Goal: Task Accomplishment & Management: Use online tool/utility

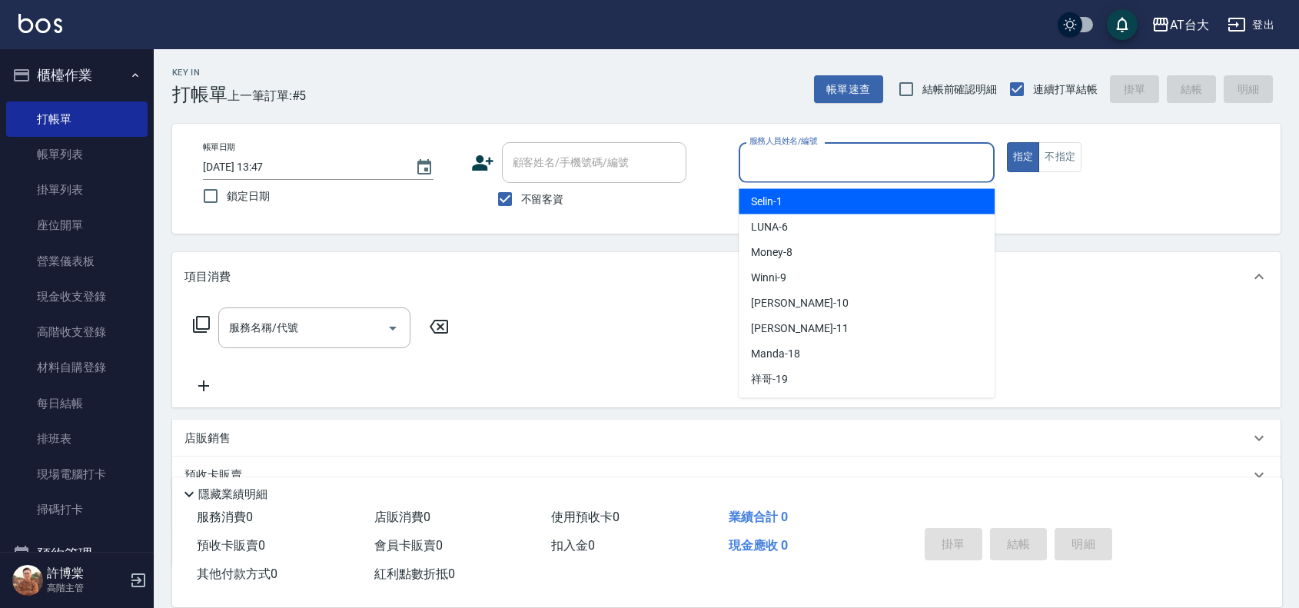
click at [828, 174] on input "服務人員姓名/編號" at bounding box center [867, 162] width 242 height 27
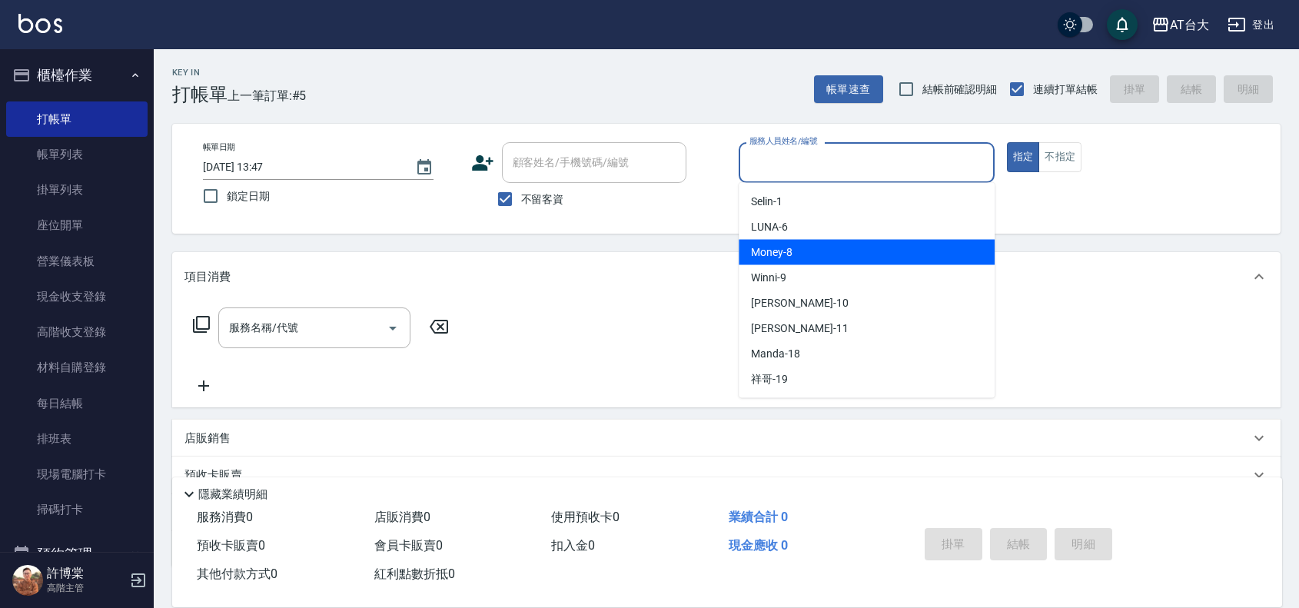
click at [890, 262] on div "Money -8" at bounding box center [867, 252] width 256 height 25
drag, startPoint x: 861, startPoint y: 171, endPoint x: 893, endPoint y: 258, distance: 92.4
click at [862, 171] on input "Money-8" at bounding box center [855, 162] width 219 height 27
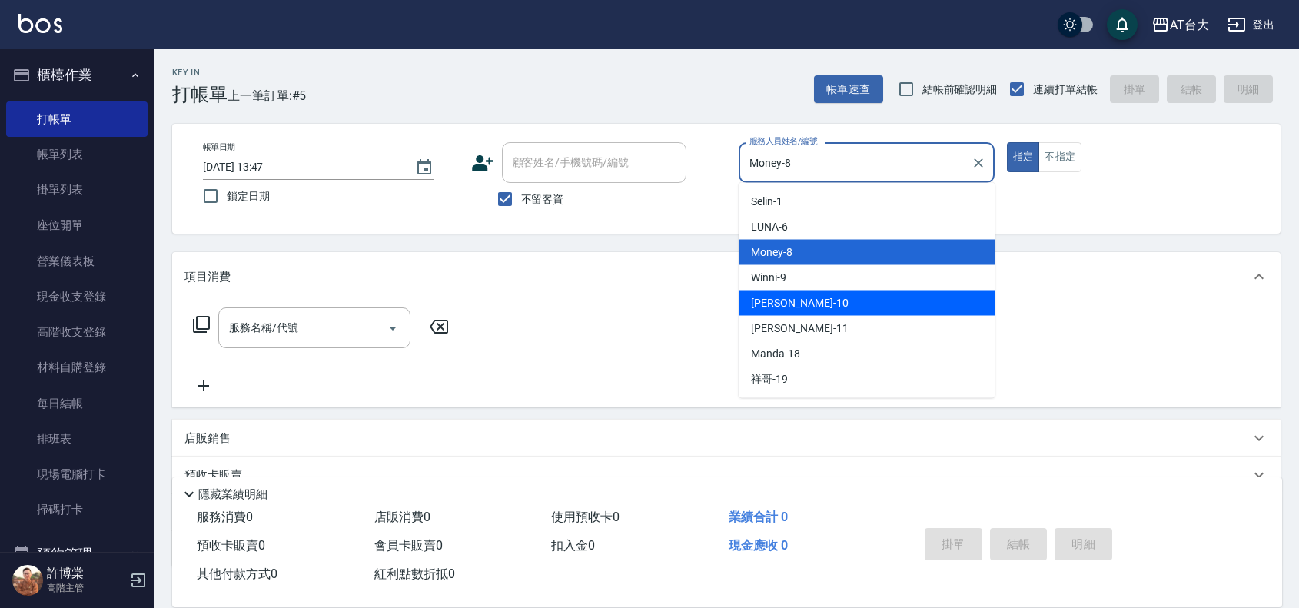
click at [906, 292] on div "JOJO -10" at bounding box center [867, 303] width 256 height 25
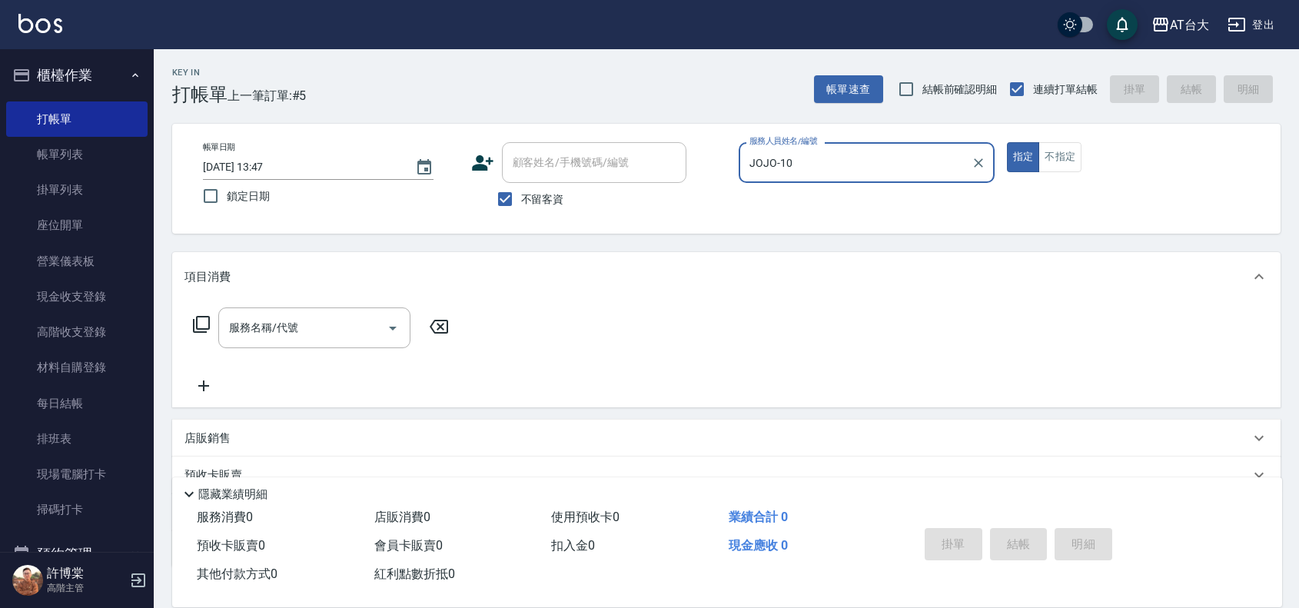
drag, startPoint x: 834, startPoint y: 181, endPoint x: 858, endPoint y: 198, distance: 29.2
click at [836, 183] on div "服務人員姓名/編號 JOJO-10 服務人員姓名/編號" at bounding box center [867, 170] width 256 height 57
click at [815, 166] on input "JOJO-10" at bounding box center [855, 162] width 219 height 27
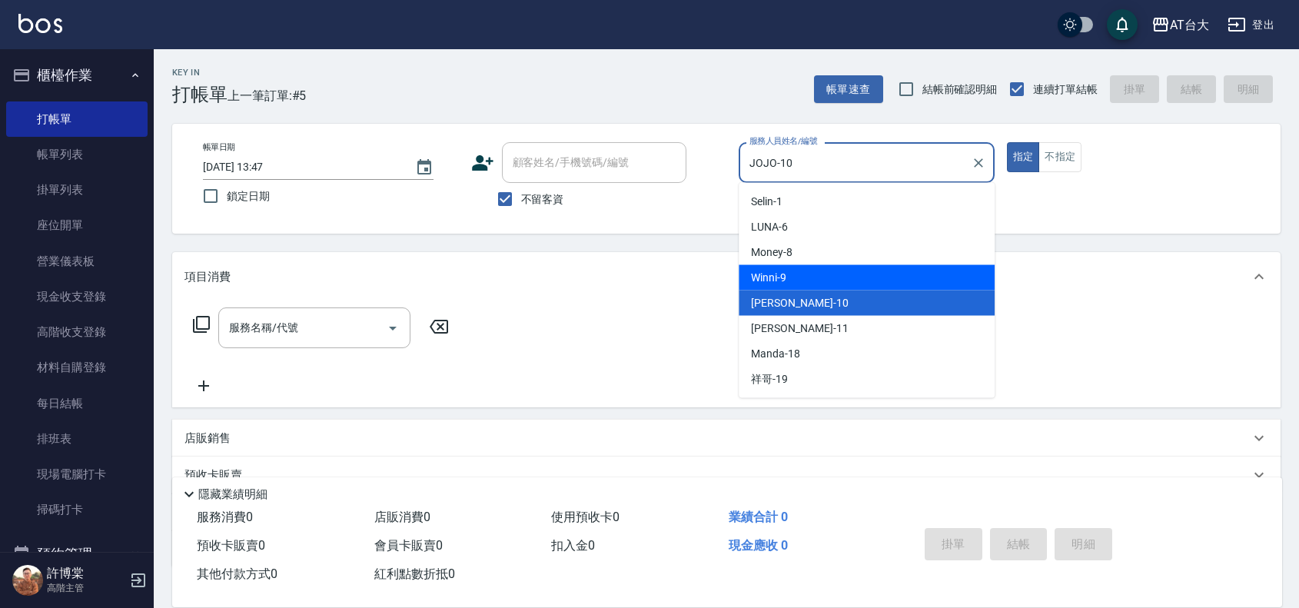
click at [890, 271] on div "Winni -9" at bounding box center [867, 277] width 256 height 25
type input "Winni-9"
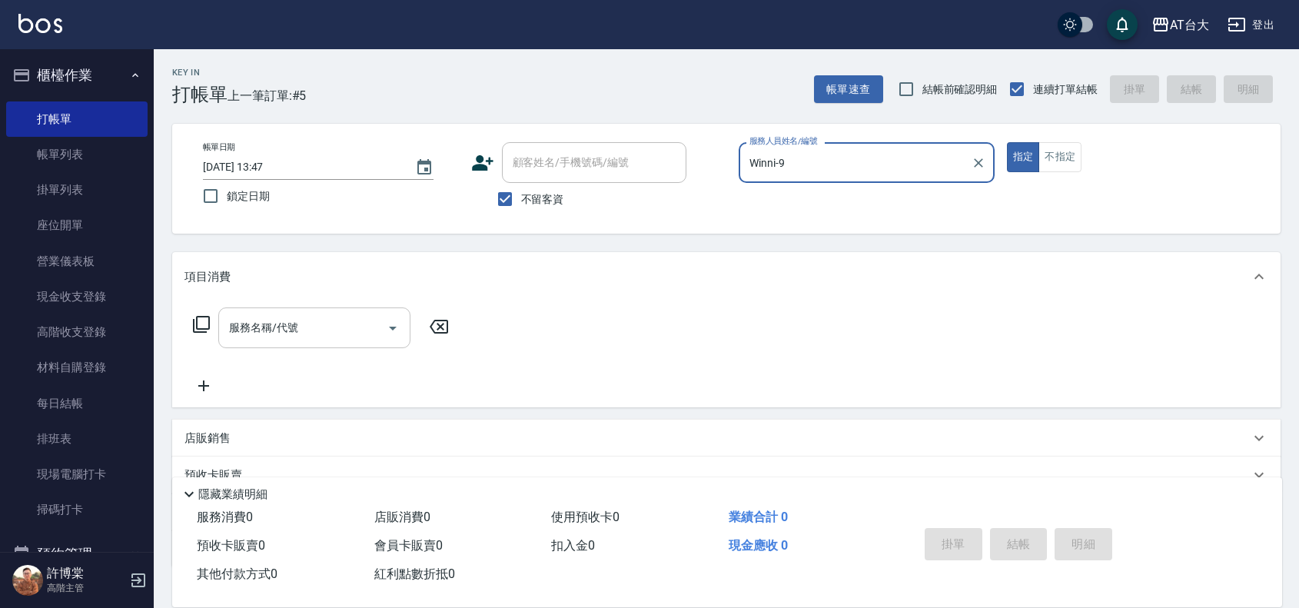
click at [233, 328] on div "服務名稱/代號 服務名稱/代號" at bounding box center [314, 328] width 192 height 41
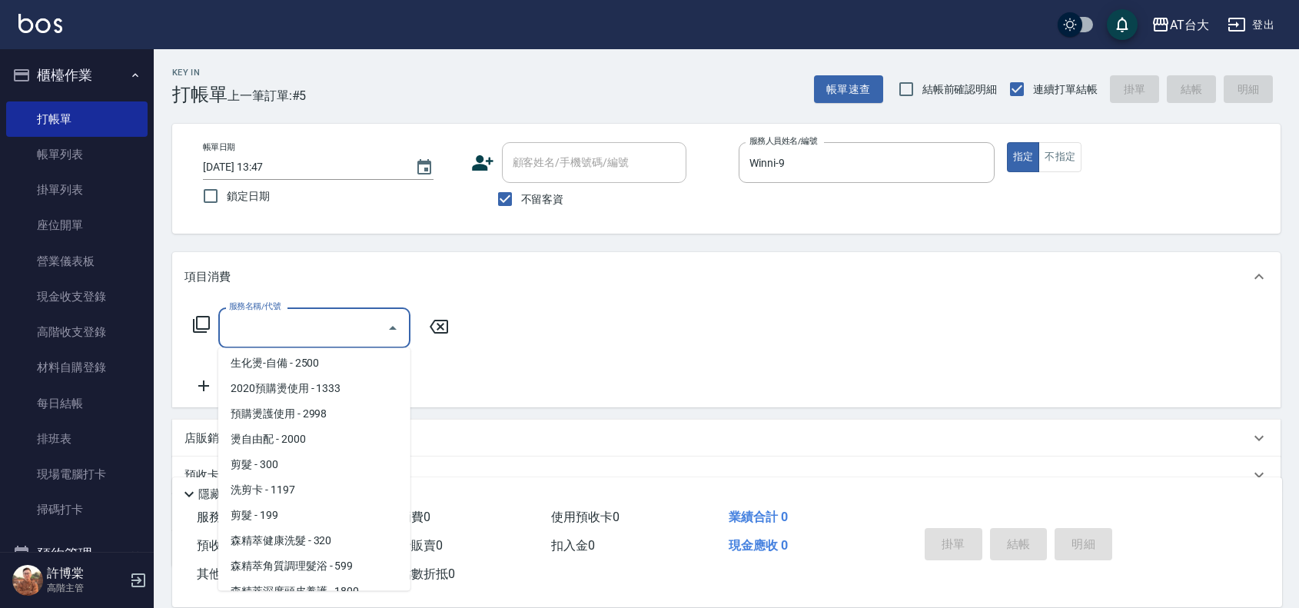
scroll to position [769, 0]
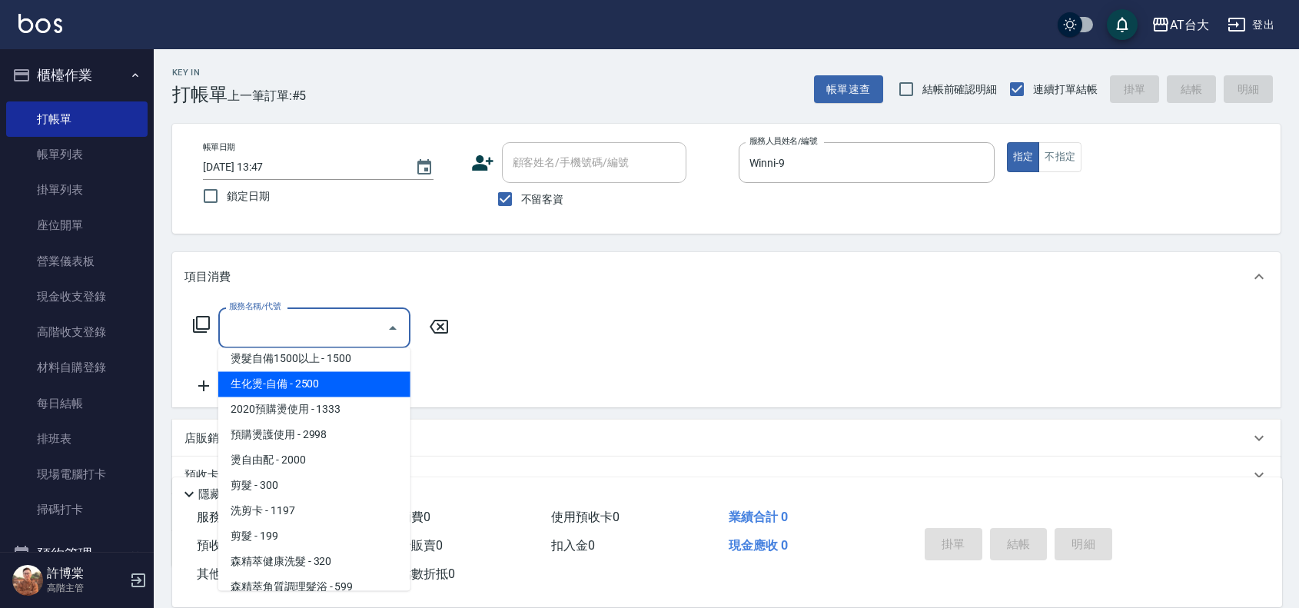
click at [308, 384] on span "生化燙-自備 - 2500" at bounding box center [314, 384] width 192 height 25
type input "生化燙-自備(227)"
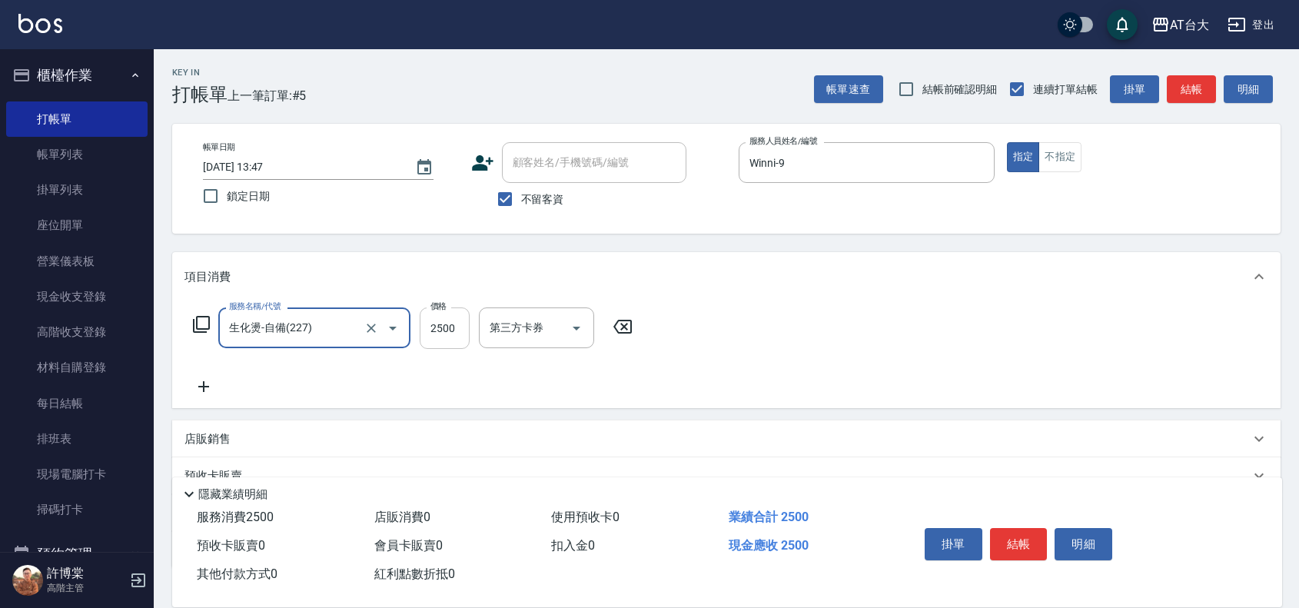
click at [458, 315] on input "2500" at bounding box center [445, 329] width 50 height 42
type input "2199"
click at [1039, 547] on button "結帳" at bounding box center [1019, 544] width 58 height 32
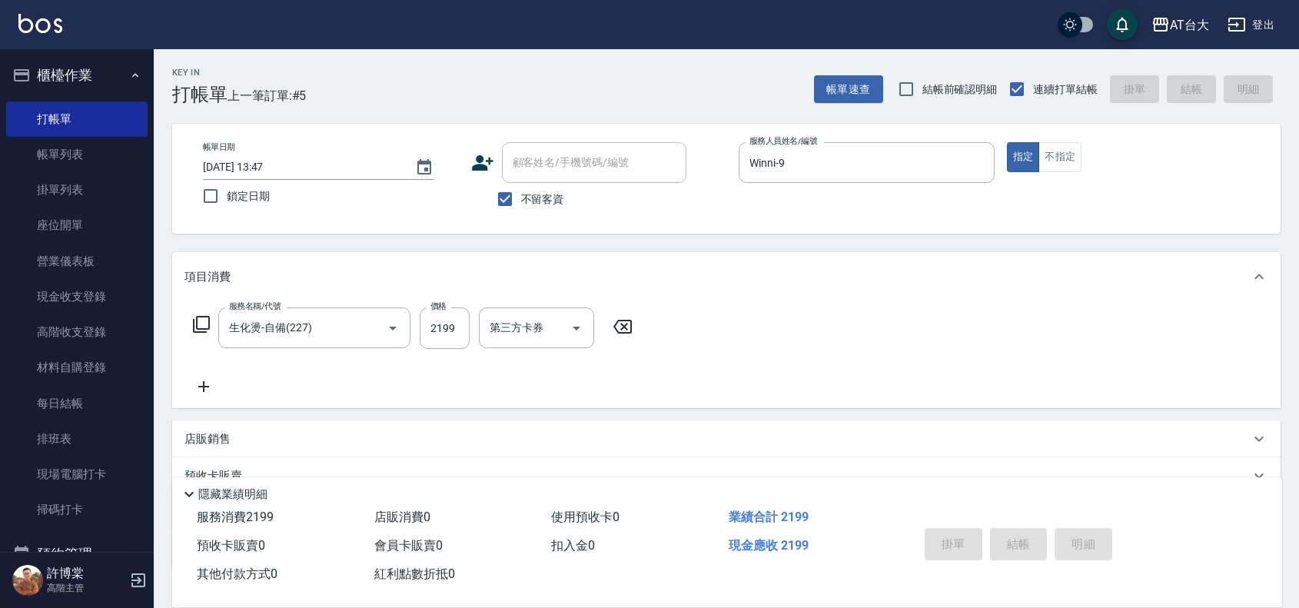
type input "[DATE] 14:36"
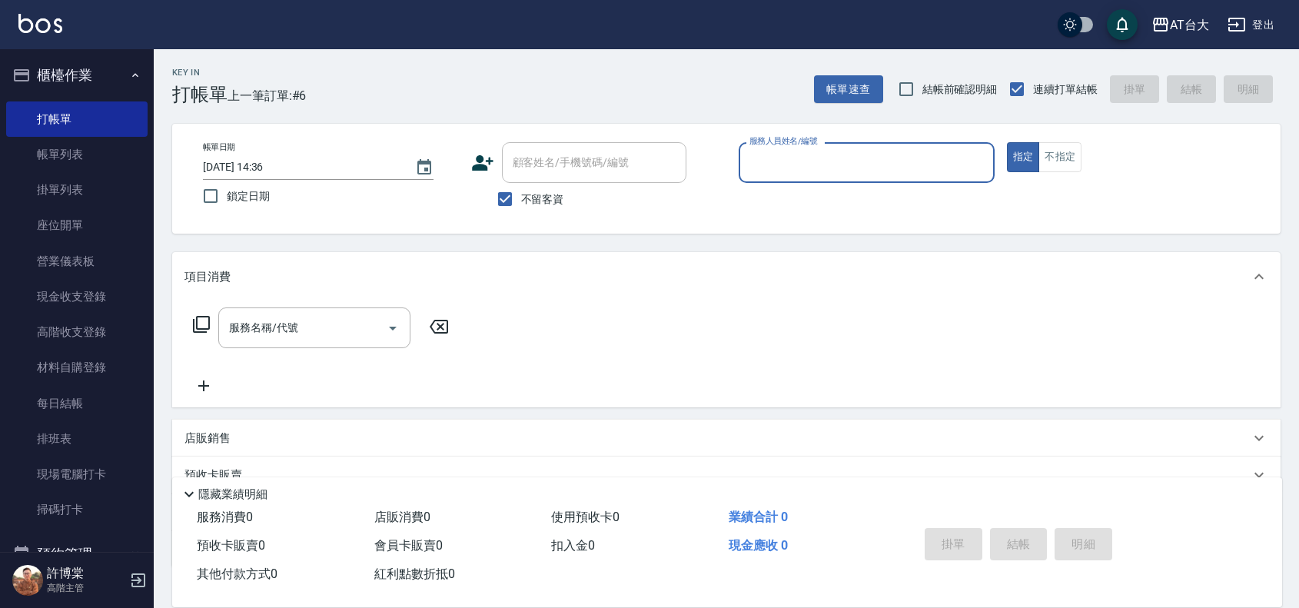
click at [863, 146] on div "服務人員姓名/編號" at bounding box center [867, 162] width 256 height 41
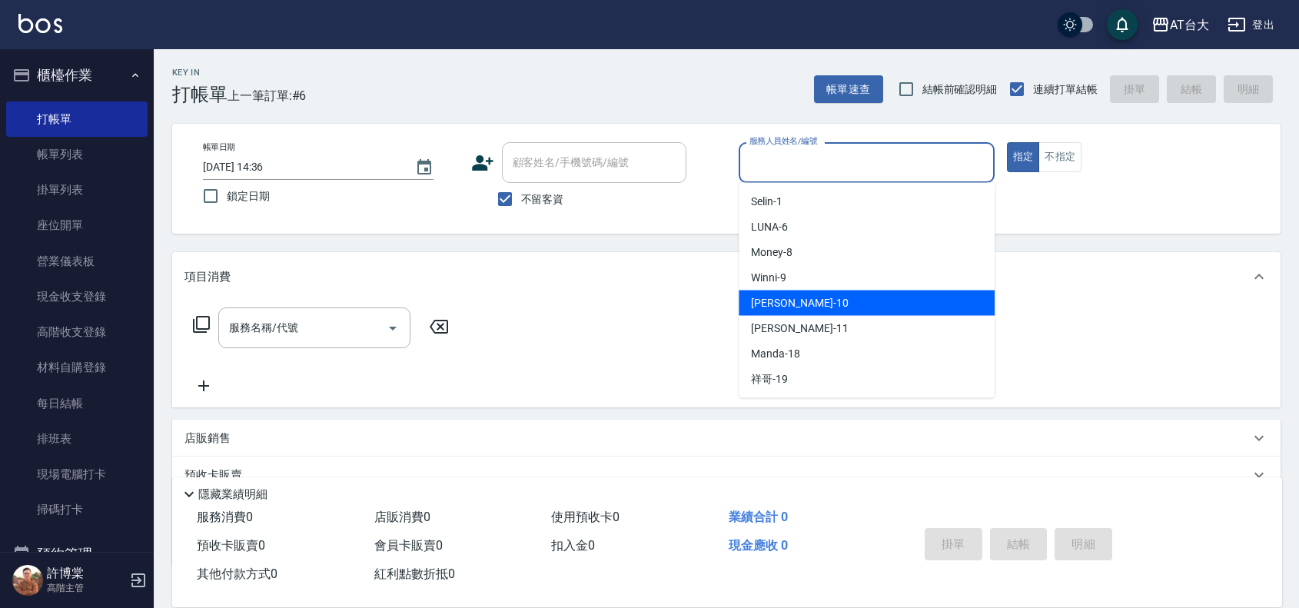
click at [811, 304] on div "JOJO -10" at bounding box center [867, 303] width 256 height 25
type input "JOJO-10"
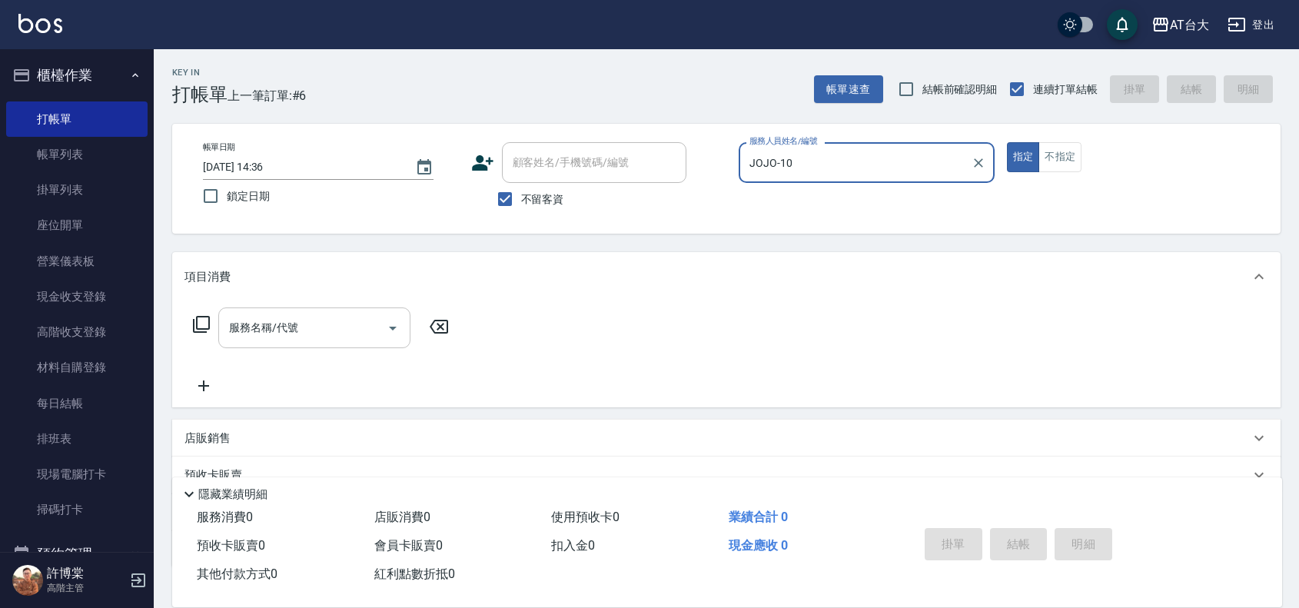
click at [305, 324] on input "服務名稱/代號" at bounding box center [302, 327] width 155 height 27
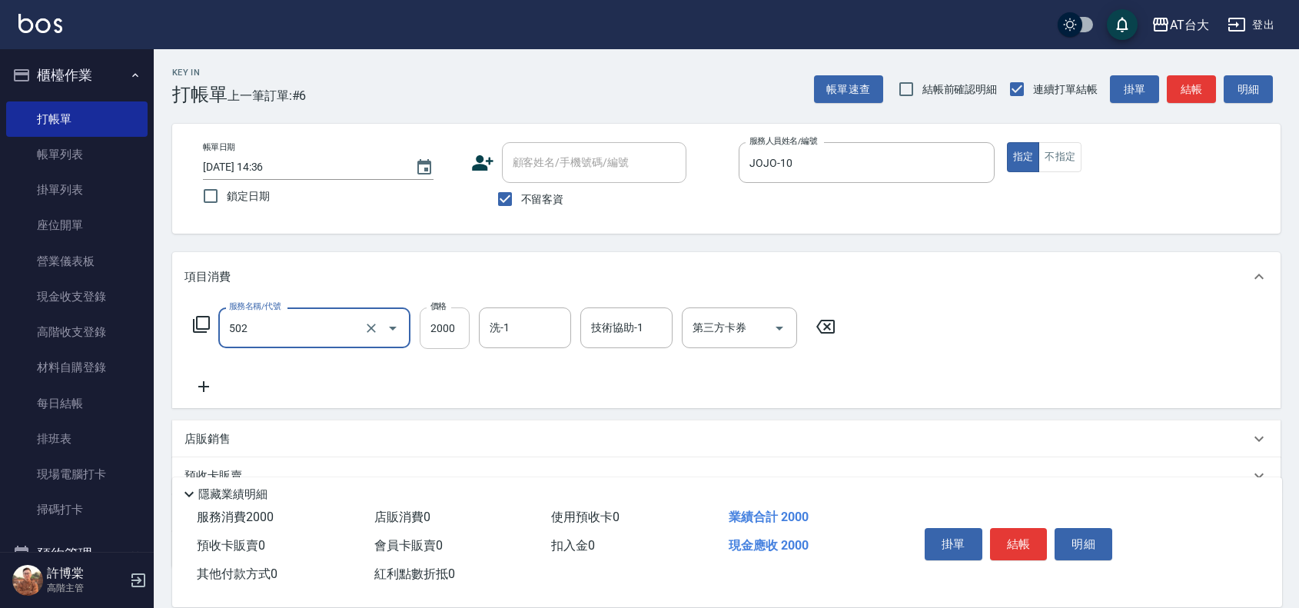
type input "染髮2000以上(502)"
click at [456, 339] on input "2000" at bounding box center [445, 329] width 50 height 42
type input "2699"
click at [1039, 548] on button "結帳" at bounding box center [1019, 544] width 58 height 32
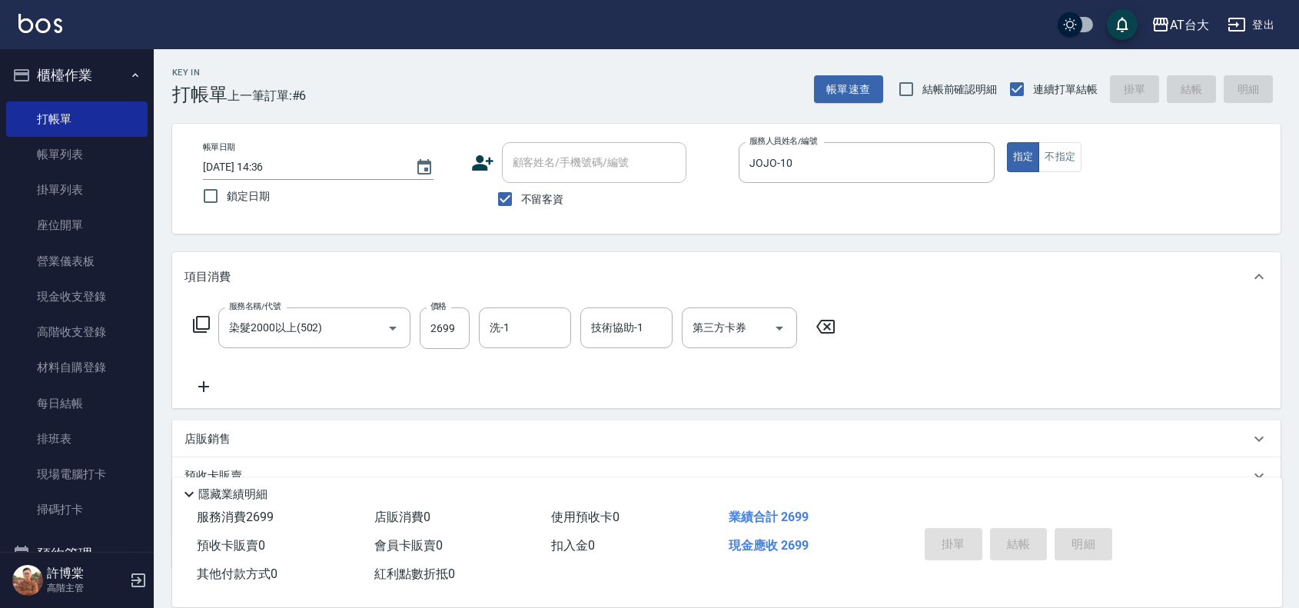
type input "[DATE] 14:43"
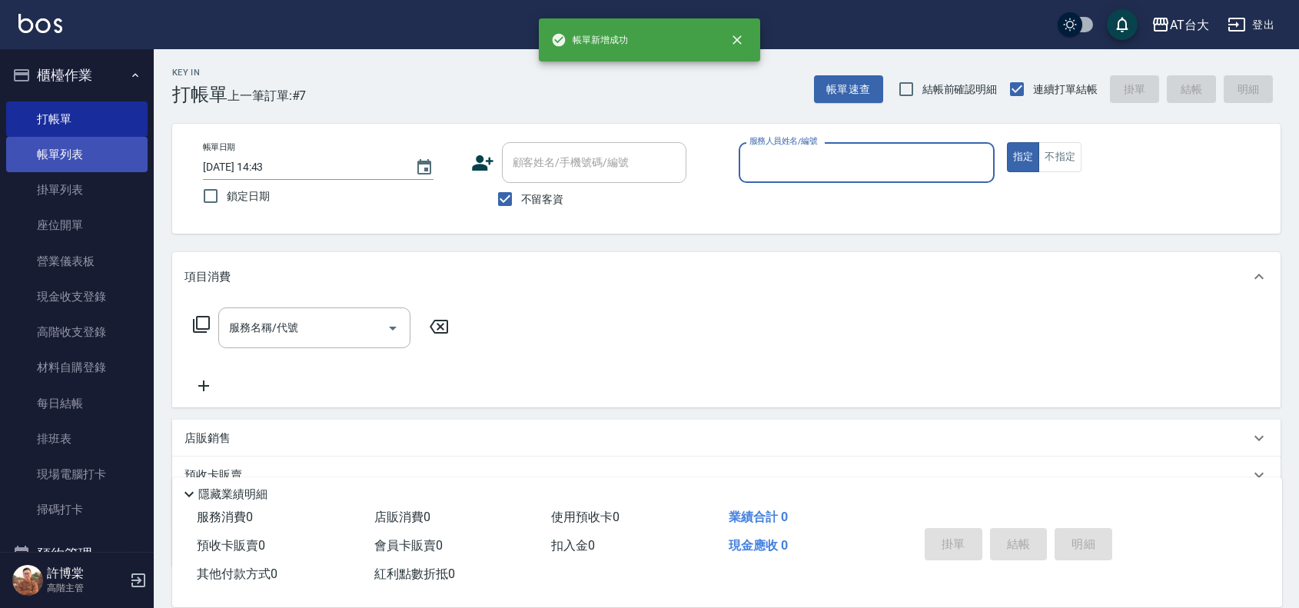
click at [83, 151] on link "帳單列表" at bounding box center [76, 154] width 141 height 35
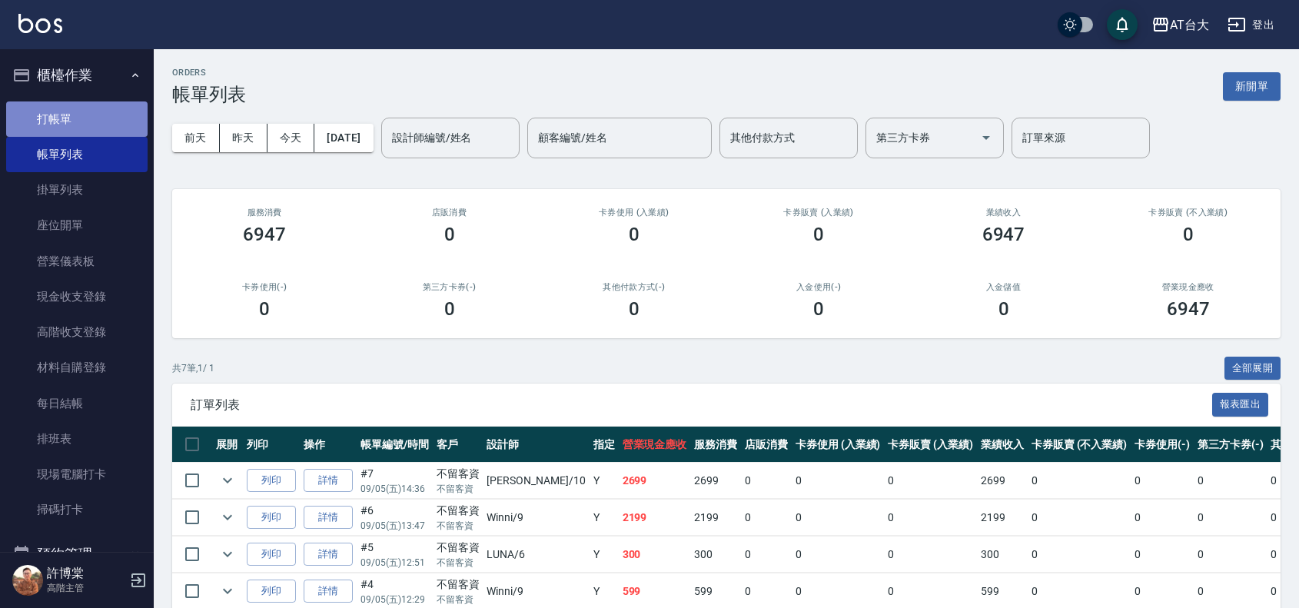
click at [83, 110] on link "打帳單" at bounding box center [76, 118] width 141 height 35
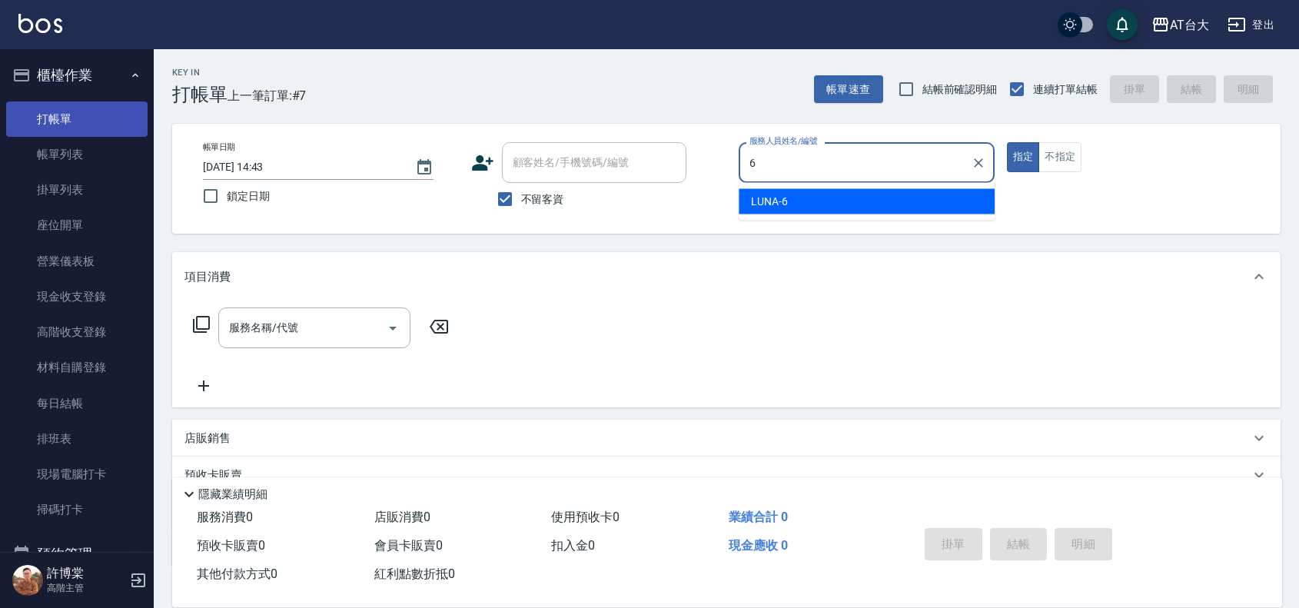
type input "LUNA-6"
type button "true"
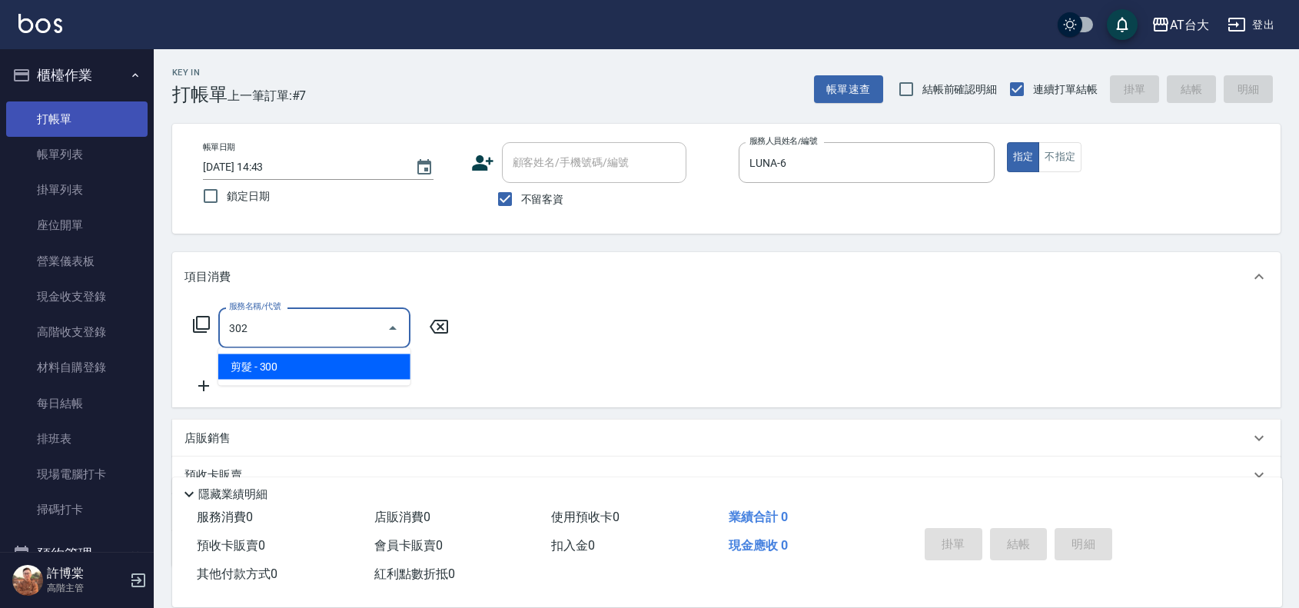
type input "剪髮(302)"
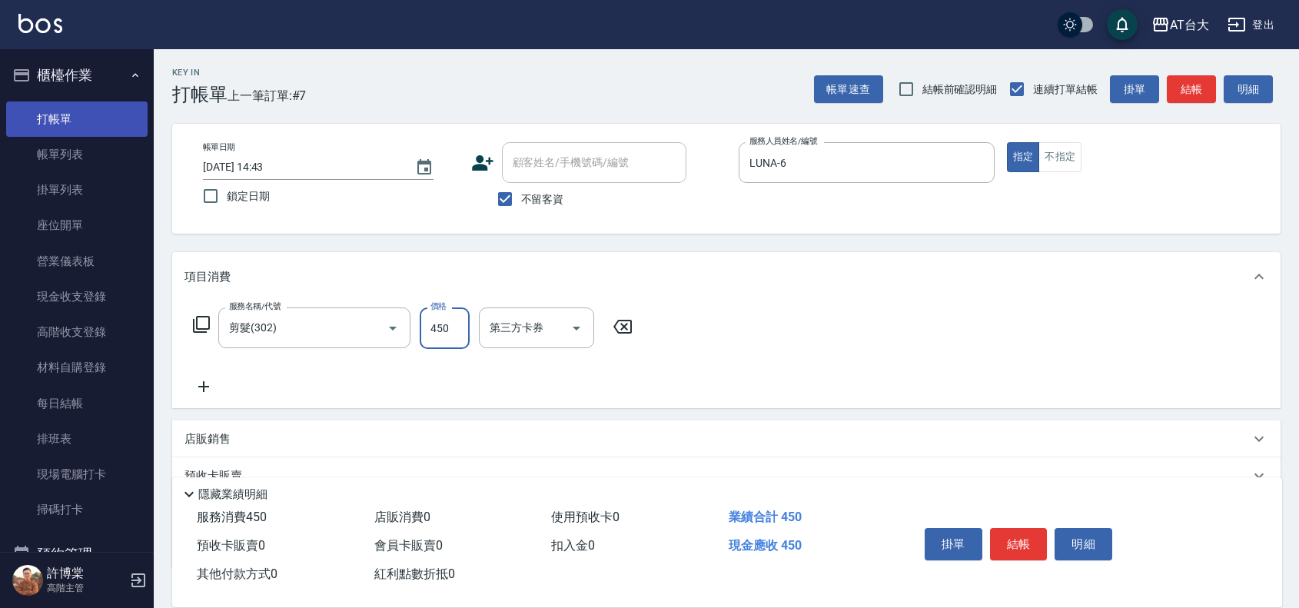
type input "450"
click at [774, 447] on div "店販銷售" at bounding box center [726, 439] width 1109 height 37
click at [813, 392] on div "服務名稱/代號 剪髮(302) 服務名稱/代號 價格 450 價格 第三方卡券 第三方卡券" at bounding box center [726, 354] width 1109 height 107
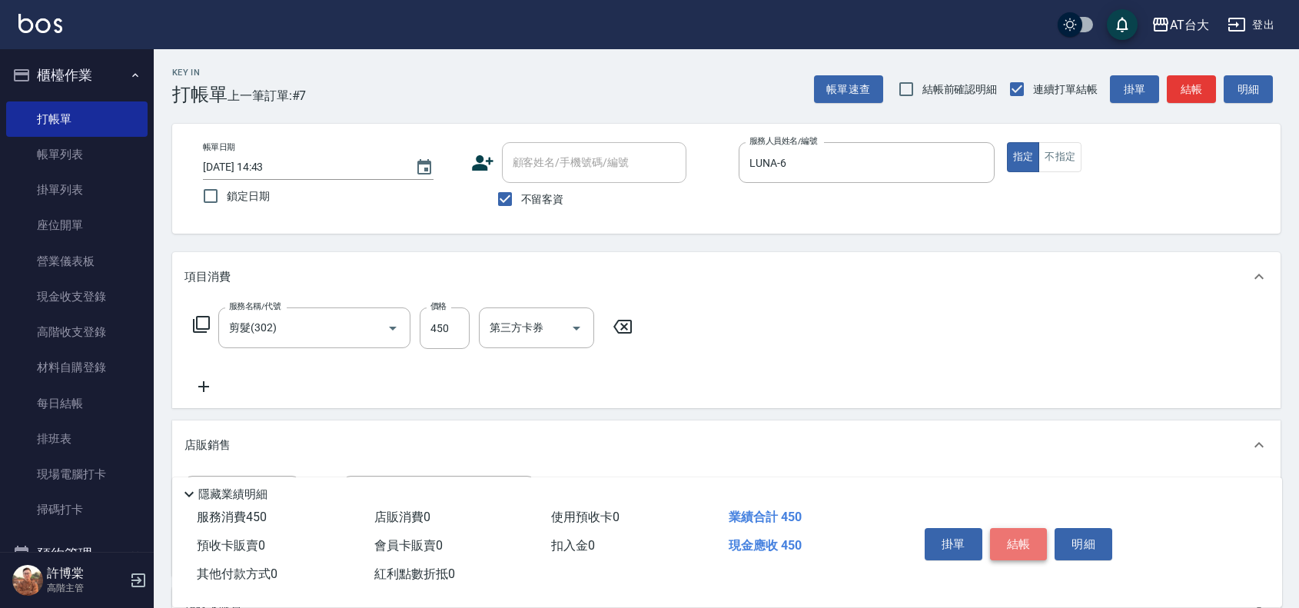
click at [1023, 540] on button "結帳" at bounding box center [1019, 544] width 58 height 32
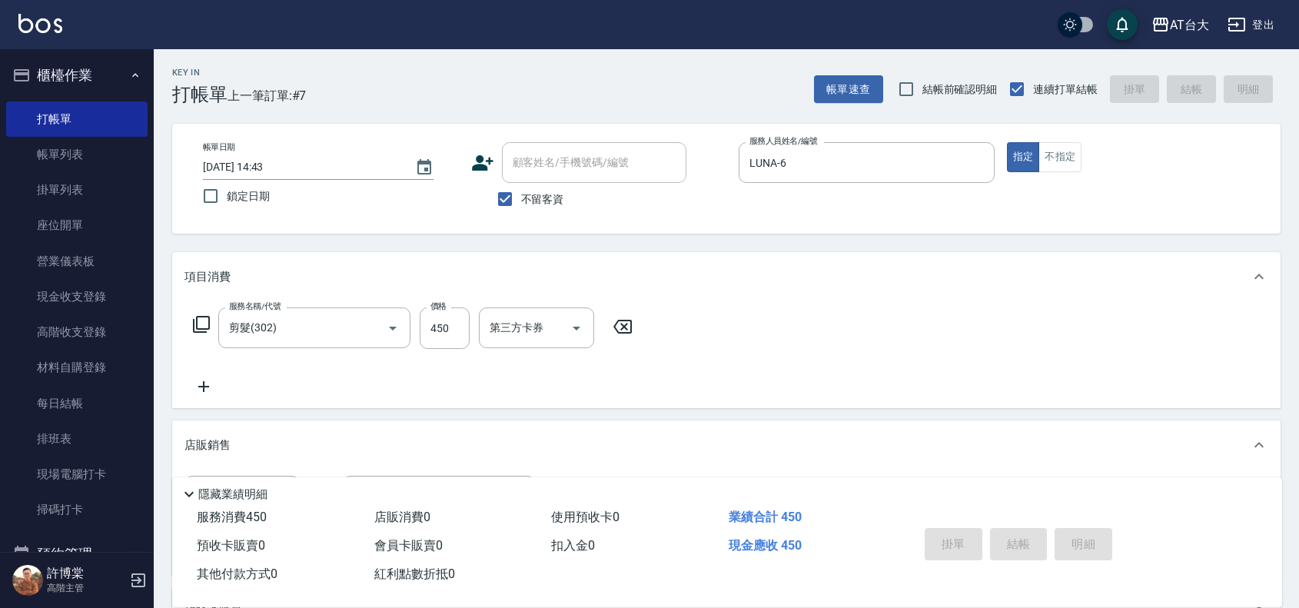
type input "[DATE] 14:56"
